Goal: Task Accomplishment & Management: Manage account settings

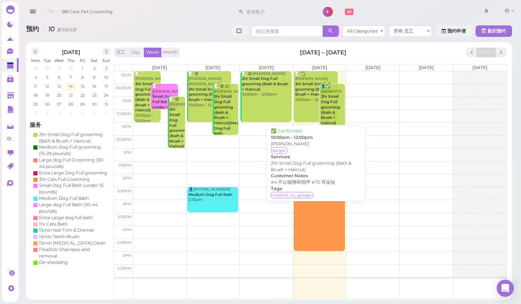
click at [309, 101] on link "📝 ✅ [PERSON_NAME] lai 2hr Small Dog Full grooming (Bath & Brush + Haircut) 10:0…" at bounding box center [316, 96] width 44 height 51
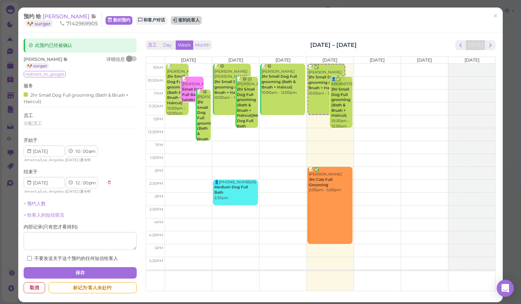
click at [187, 20] on button "签到此客人" at bounding box center [186, 20] width 31 height 9
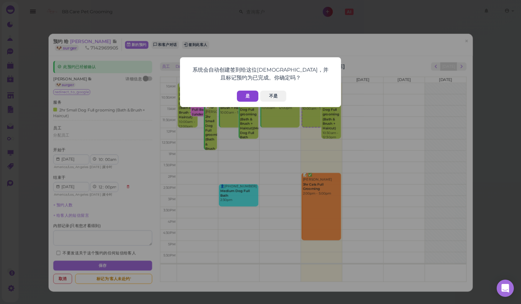
click at [246, 95] on button "是" at bounding box center [247, 96] width 21 height 11
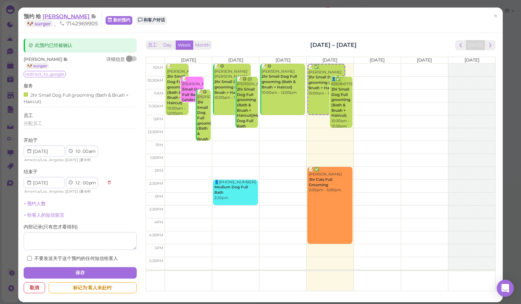
click at [56, 16] on span "[PERSON_NAME]" at bounding box center [67, 16] width 48 height 7
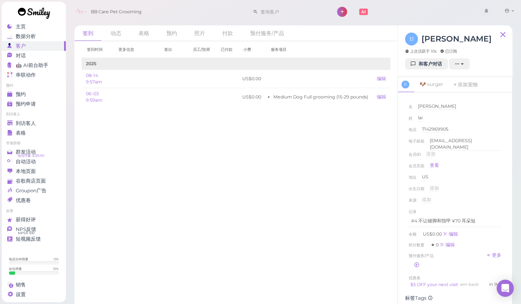
scroll to position [0, 0]
click at [33, 124] on span "到访客人" at bounding box center [26, 123] width 20 height 6
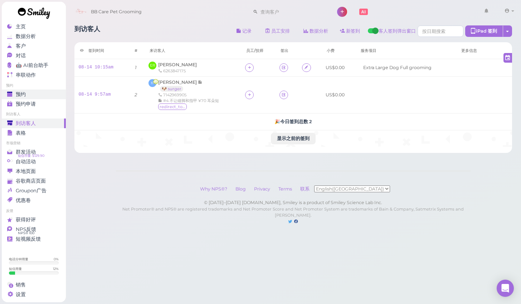
click at [20, 91] on link "预约" at bounding box center [34, 95] width 64 height 10
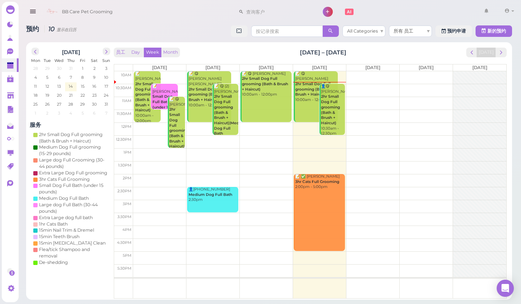
click at [337, 98] on b "2hr Small Dog Full grooming (Bath & Brush + Haircut)" at bounding box center [330, 109] width 19 height 31
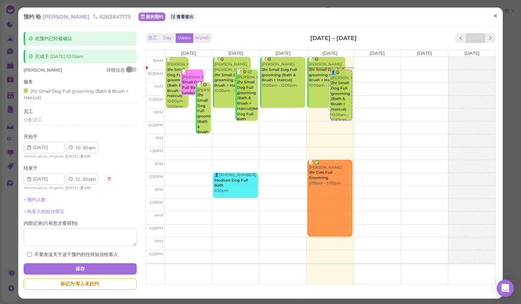
click at [498, 18] on span "×" at bounding box center [495, 16] width 5 height 10
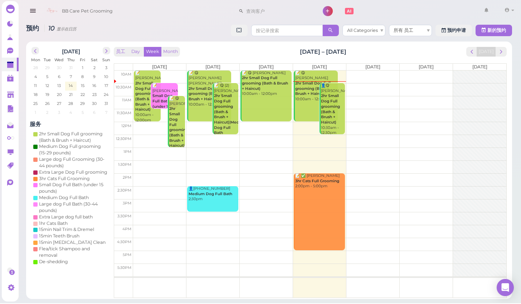
click at [334, 126] on div "👤😋 [PERSON_NAME] 2hr Small Dog Full grooming (Bath & Brush + Haircut) 10:30am -…" at bounding box center [333, 110] width 24 height 53
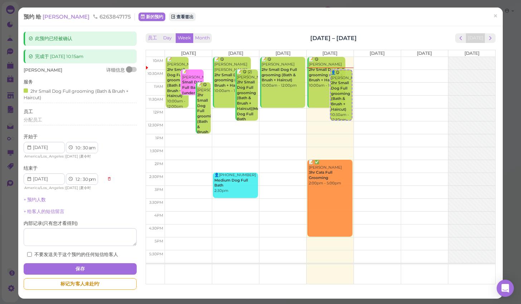
drag, startPoint x: 495, startPoint y: 18, endPoint x: 468, endPoint y: 20, distance: 26.7
click at [495, 18] on span "×" at bounding box center [495, 16] width 5 height 10
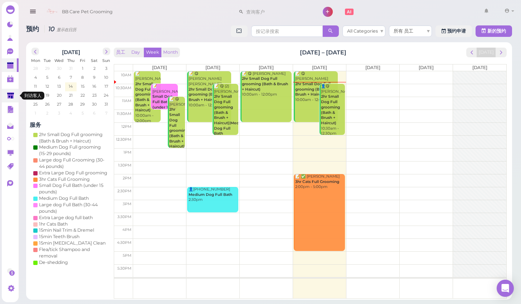
click at [11, 97] on polygon at bounding box center [10, 95] width 7 height 6
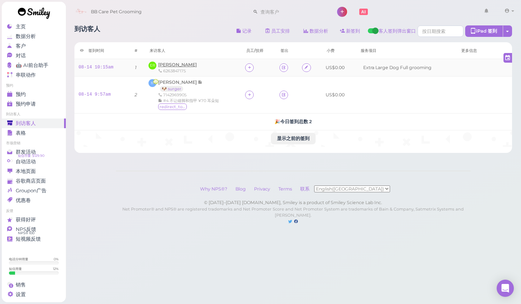
click at [172, 67] on span "[PERSON_NAME]" at bounding box center [177, 64] width 39 height 5
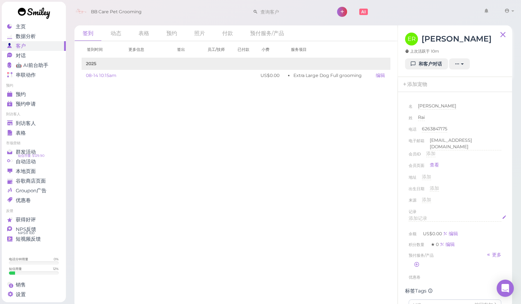
click at [428, 216] on div "添加记录" at bounding box center [455, 218] width 93 height 7
